Goal: Task Accomplishment & Management: Complete application form

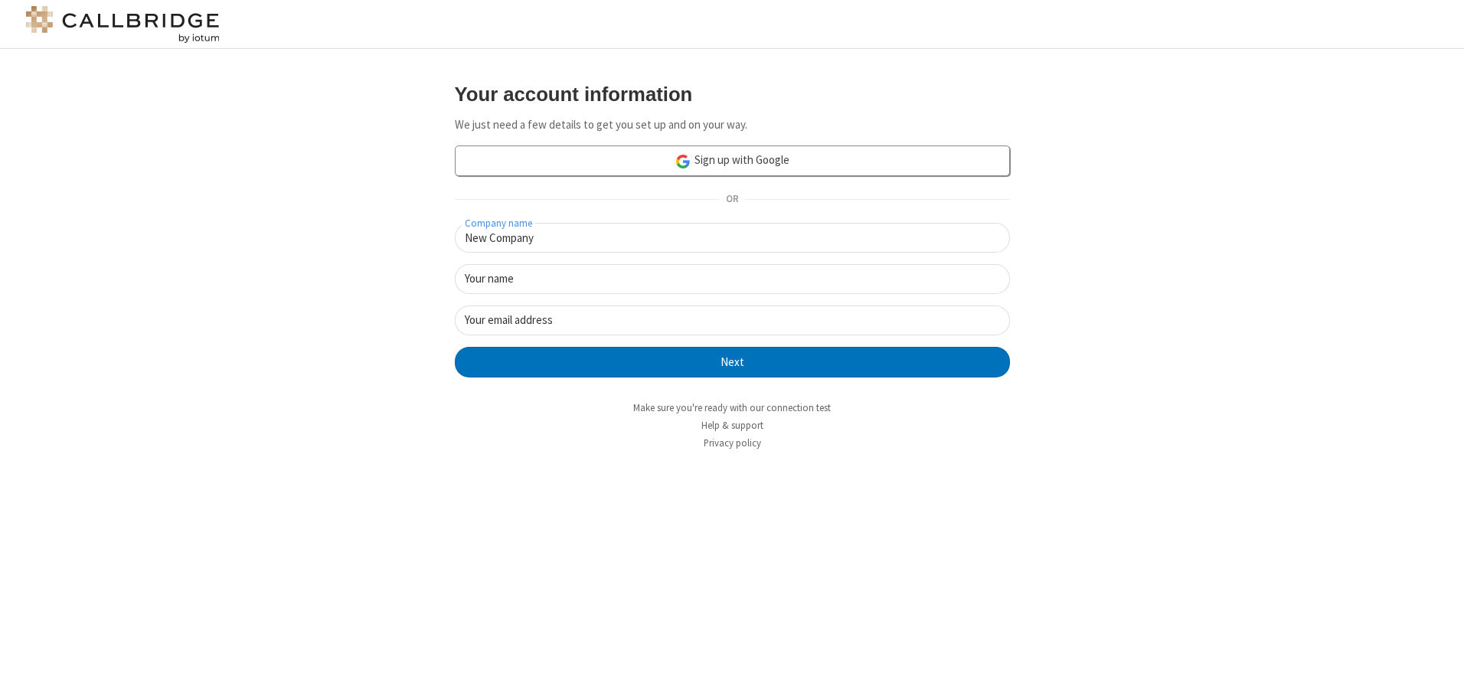
type input "New Company"
type input "New User"
type input "[EMAIL_ADDRESS][DOMAIN_NAME]"
click button "Next" at bounding box center [732, 362] width 555 height 31
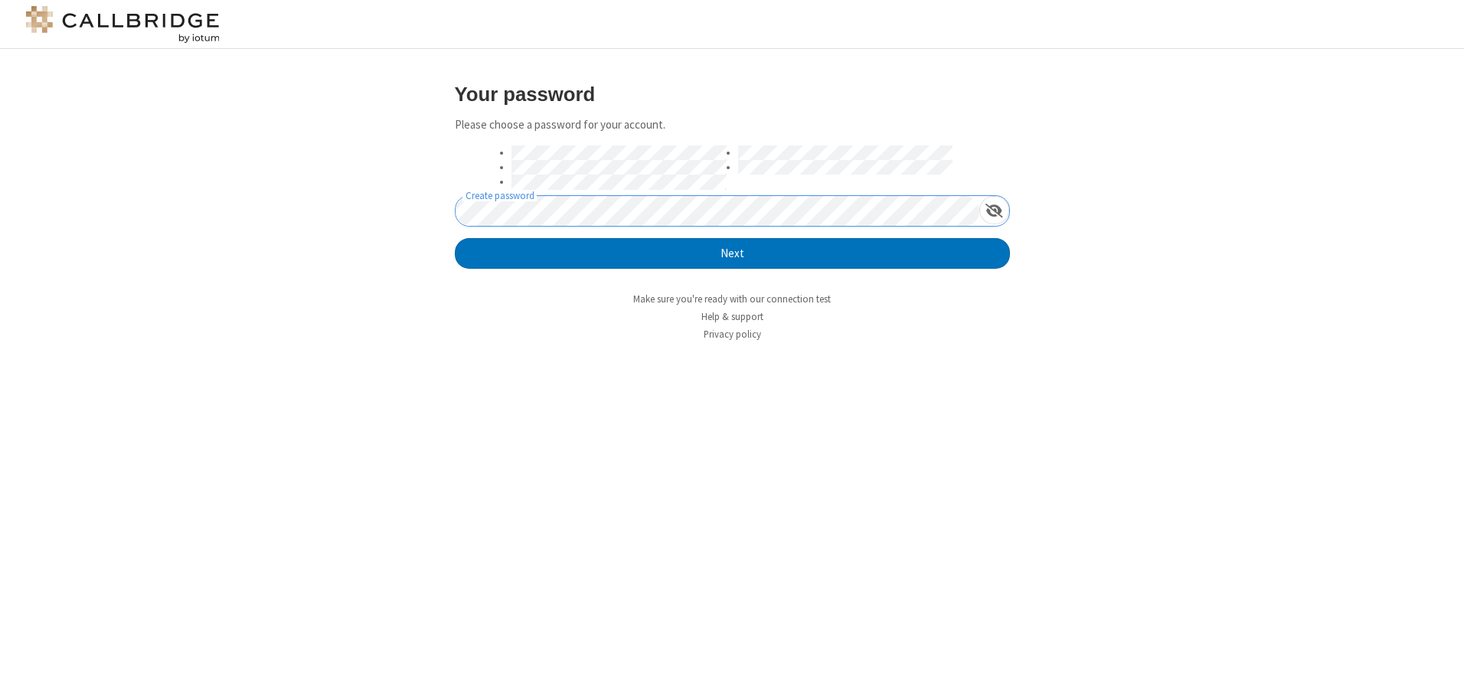
click button "Next" at bounding box center [732, 253] width 555 height 31
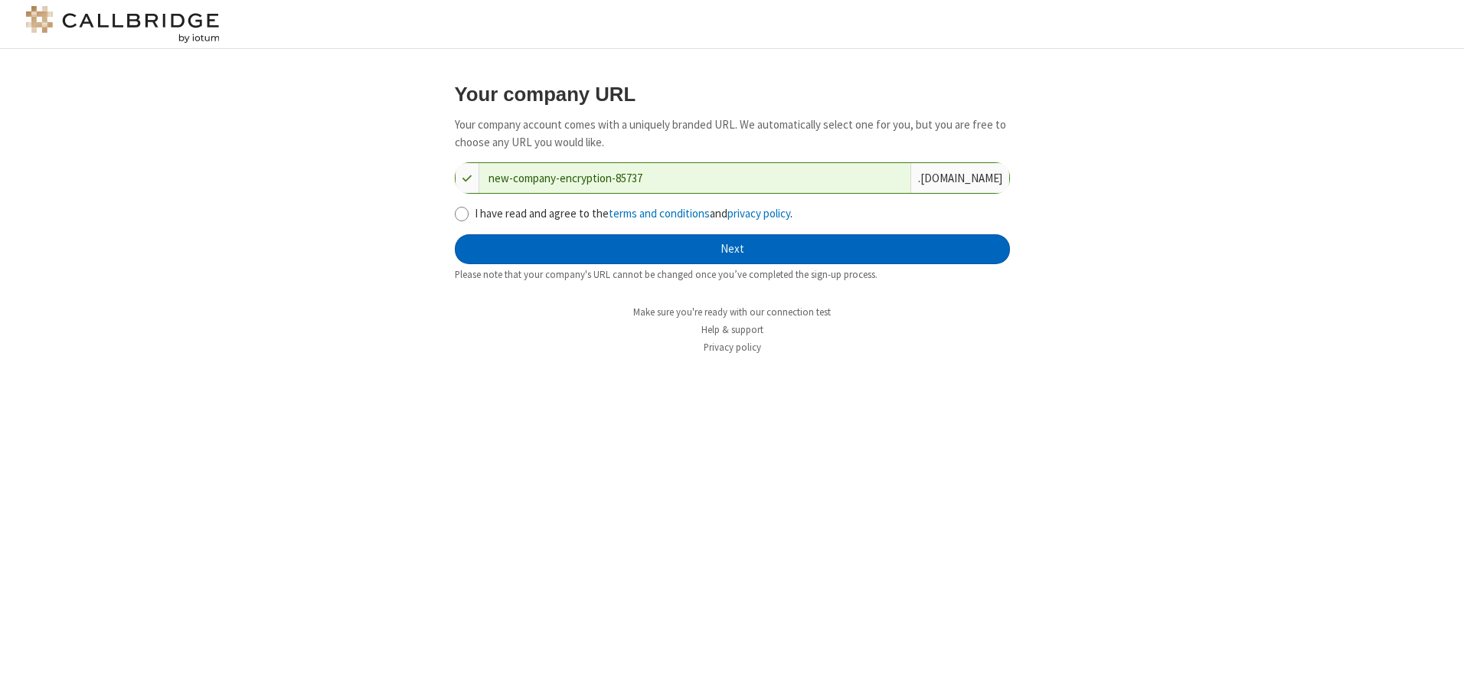
click at [732, 249] on button "Next" at bounding box center [732, 249] width 555 height 31
